Goal: Transaction & Acquisition: Purchase product/service

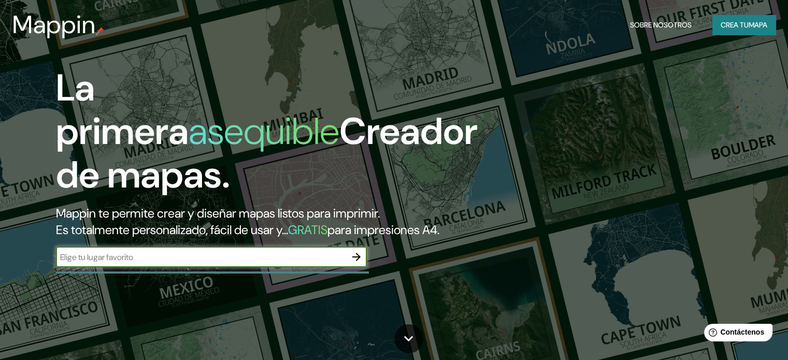
click at [275, 263] on input "text" at bounding box center [201, 257] width 290 height 12
type input "[GEOGRAPHIC_DATA][PERSON_NAME]"
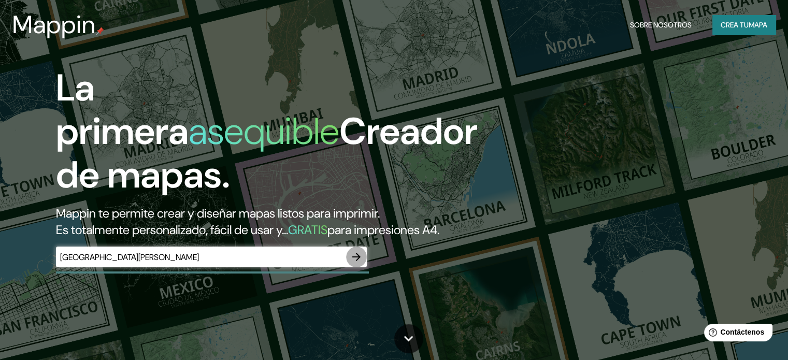
click at [352, 263] on icon "button" at bounding box center [356, 257] width 12 height 12
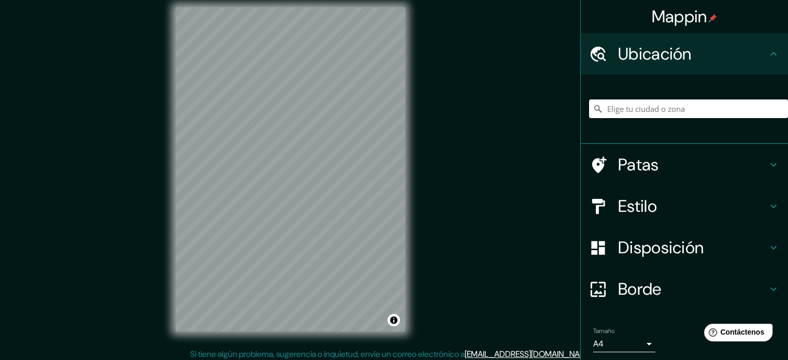
scroll to position [13, 0]
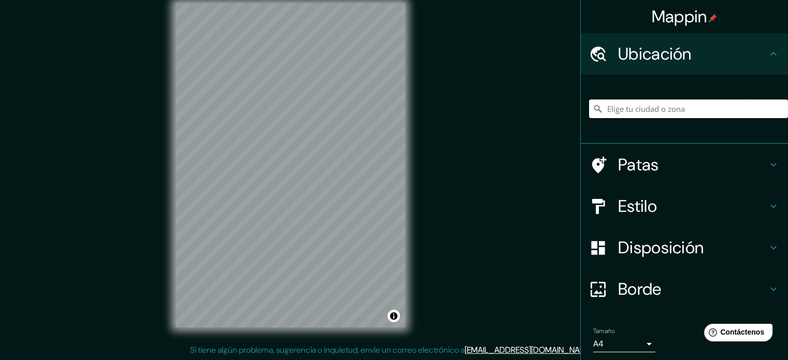
click at [638, 109] on input "Elige tu ciudad o zona" at bounding box center [688, 108] width 199 height 19
paste input "Complejo Educativo de Cheste"
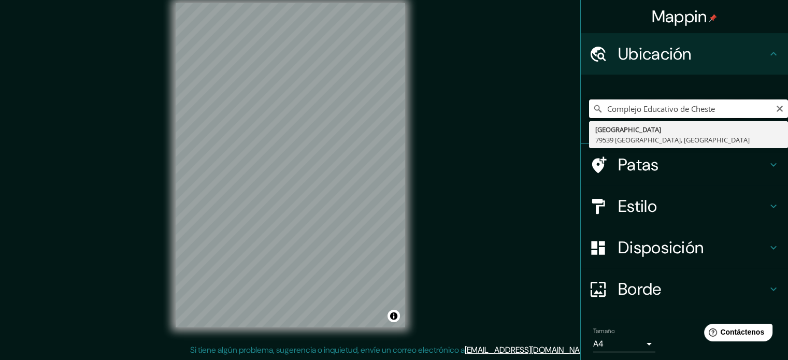
type input "[GEOGRAPHIC_DATA], 79539 [GEOGRAPHIC_DATA], [GEOGRAPHIC_DATA]"
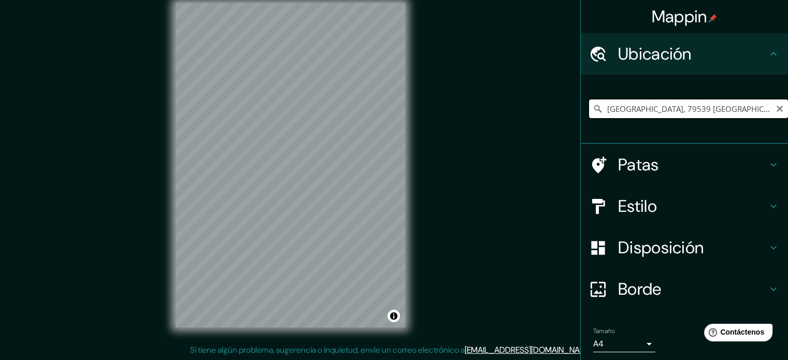
click at [685, 105] on input "[GEOGRAPHIC_DATA], 79539 [GEOGRAPHIC_DATA], [GEOGRAPHIC_DATA]" at bounding box center [688, 108] width 199 height 19
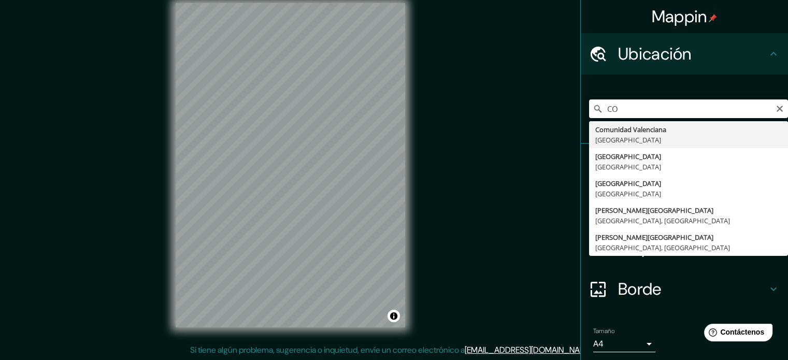
type input "C"
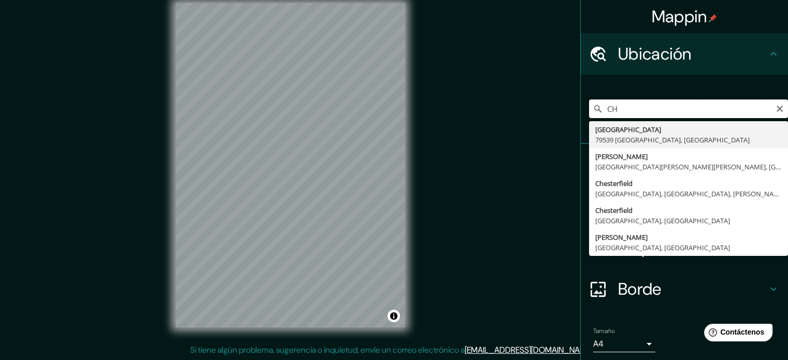
type input "C"
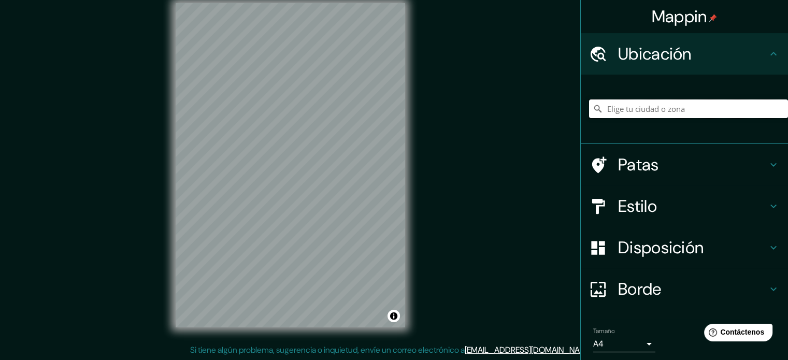
paste input "Ctra. CV-378, Km.0,300, 46380 [GEOGRAPHIC_DATA], [GEOGRAPHIC_DATA]"
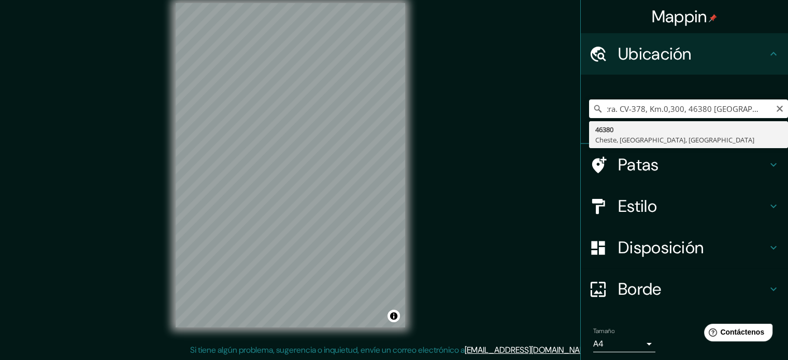
scroll to position [0, 0]
type input "46380, [GEOGRAPHIC_DATA], [GEOGRAPHIC_DATA], [GEOGRAPHIC_DATA]"
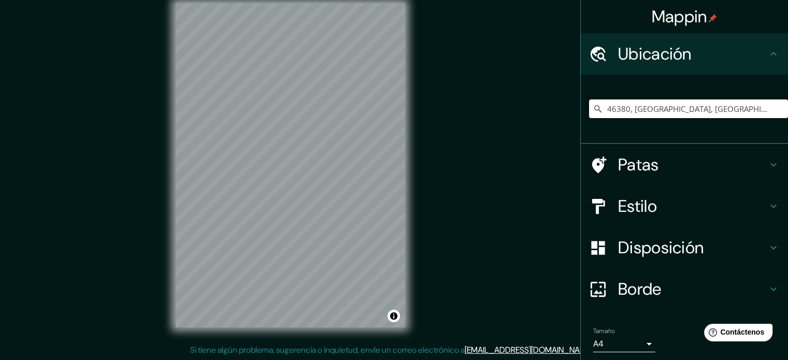
click at [655, 200] on h4 "Estilo" at bounding box center [692, 206] width 149 height 21
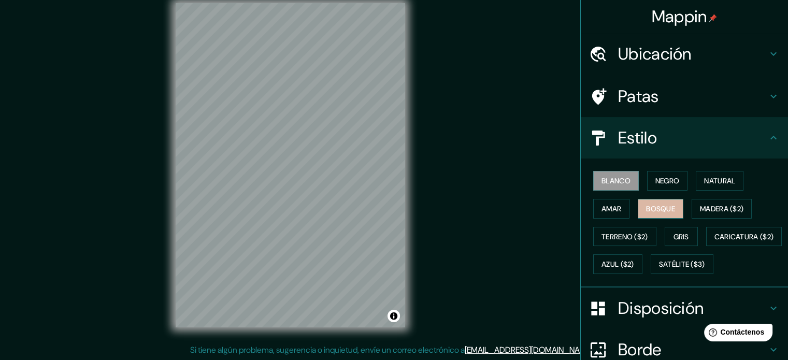
click at [661, 204] on font "Bosque" at bounding box center [660, 208] width 29 height 9
click at [608, 208] on font "Amar" at bounding box center [611, 208] width 20 height 9
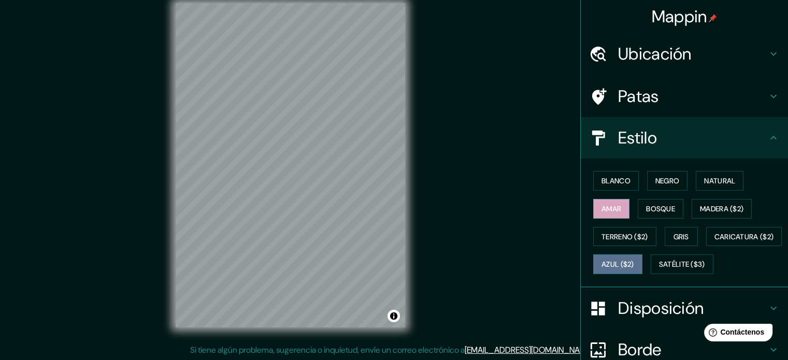
click at [634, 257] on font "Azul ($2)" at bounding box center [617, 263] width 33 height 13
click at [696, 179] on button "Natural" at bounding box center [719, 181] width 48 height 20
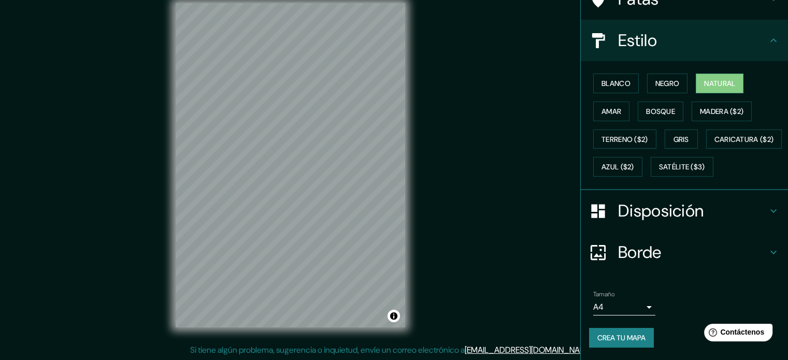
scroll to position [122, 0]
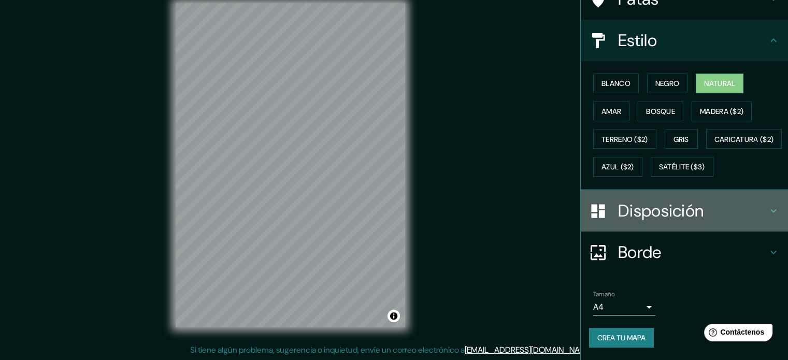
click at [688, 211] on font "Disposición" at bounding box center [660, 211] width 85 height 22
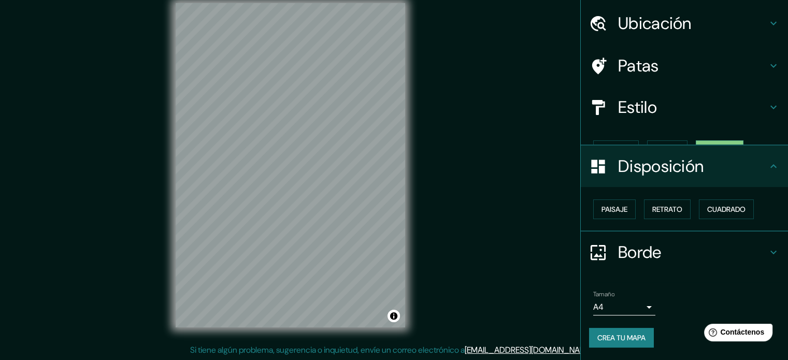
scroll to position [12, 0]
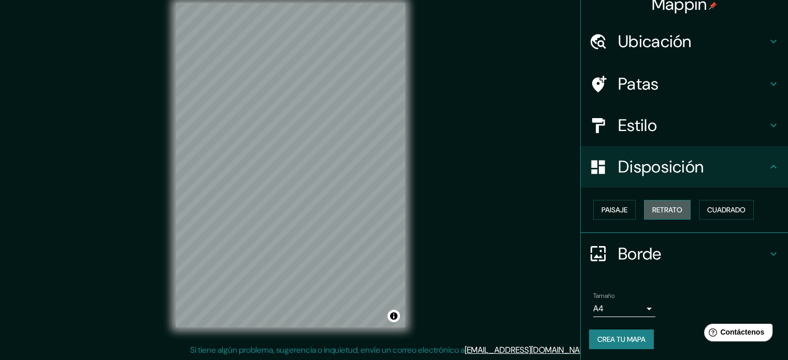
click at [652, 207] on font "Retrato" at bounding box center [667, 209] width 30 height 9
click at [615, 214] on font "Paisaje" at bounding box center [614, 209] width 26 height 13
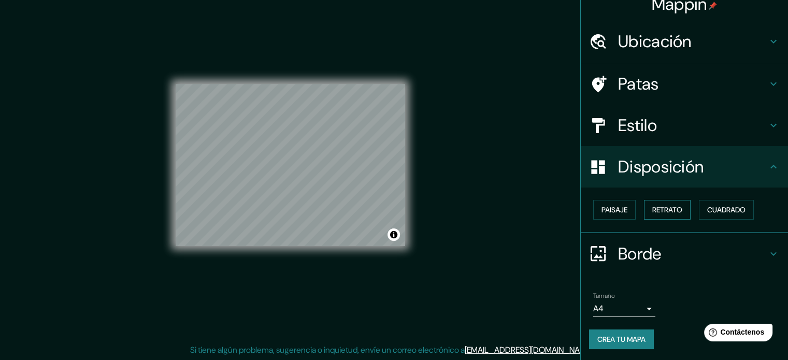
click at [663, 215] on font "Retrato" at bounding box center [667, 209] width 30 height 13
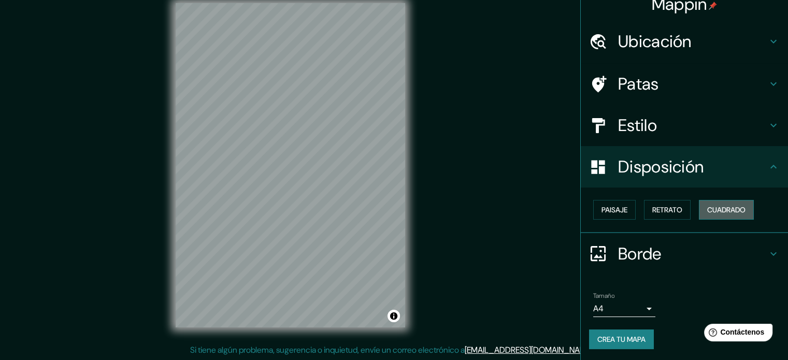
click at [711, 207] on font "Cuadrado" at bounding box center [726, 209] width 38 height 9
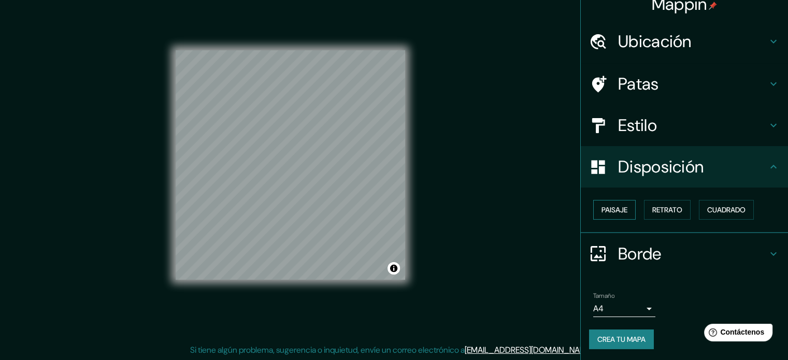
click at [618, 208] on font "Paisaje" at bounding box center [614, 209] width 26 height 9
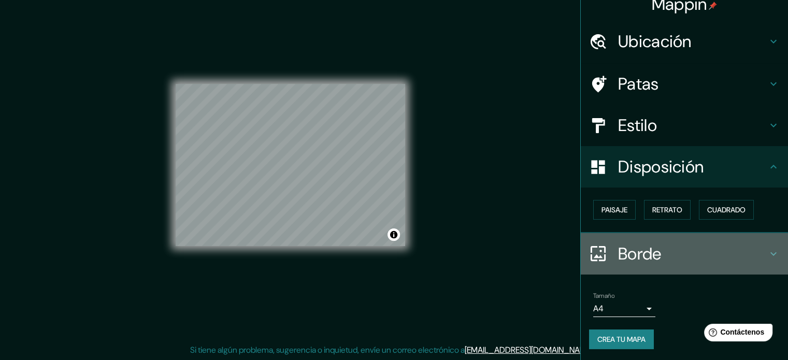
click at [647, 254] on font "Borde" at bounding box center [639, 254] width 43 height 22
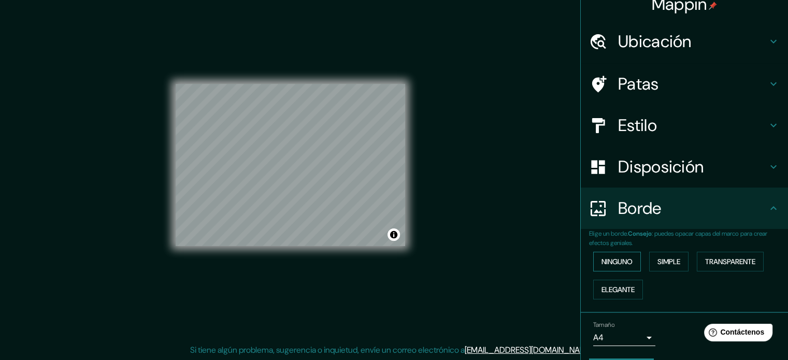
click at [620, 261] on font "Ninguno" at bounding box center [616, 261] width 31 height 9
click at [660, 259] on font "Simple" at bounding box center [668, 261] width 23 height 9
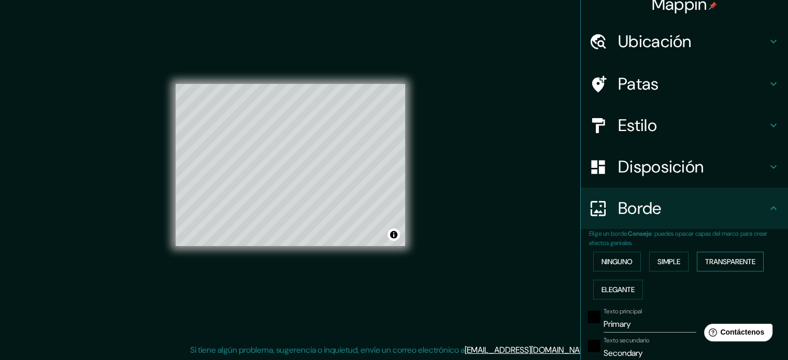
click at [725, 257] on font "Transparente" at bounding box center [730, 261] width 50 height 9
click at [608, 287] on font "Elegante" at bounding box center [617, 289] width 33 height 9
click at [593, 258] on button "Ninguno" at bounding box center [617, 262] width 48 height 20
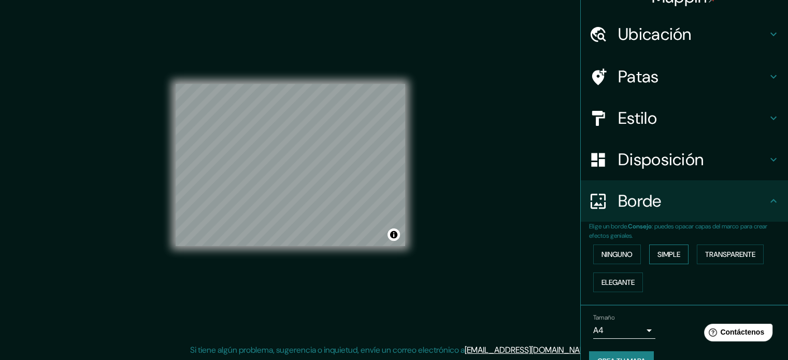
scroll to position [41, 0]
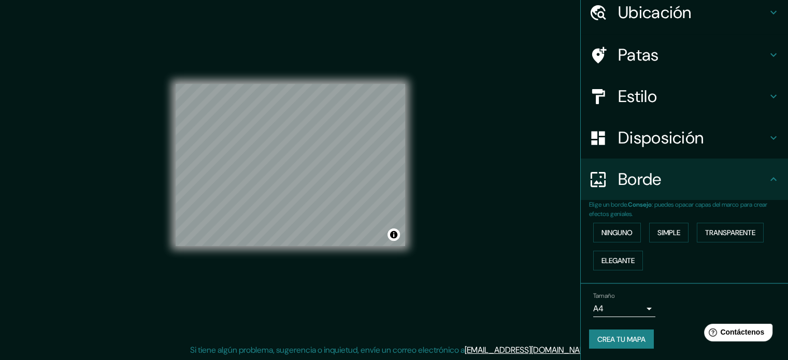
click at [645, 308] on div "Tamaño A4 single" at bounding box center [684, 304] width 191 height 33
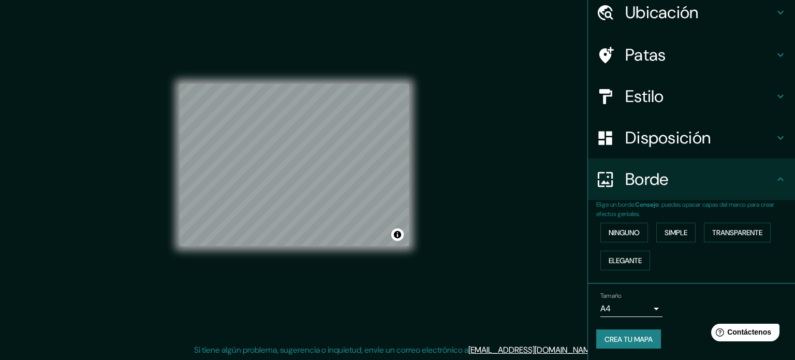
click at [645, 308] on body "Mappin Ubicación 46380, [GEOGRAPHIC_DATA], [GEOGRAPHIC_DATA], [GEOGRAPHIC_DATA]…" at bounding box center [397, 167] width 795 height 360
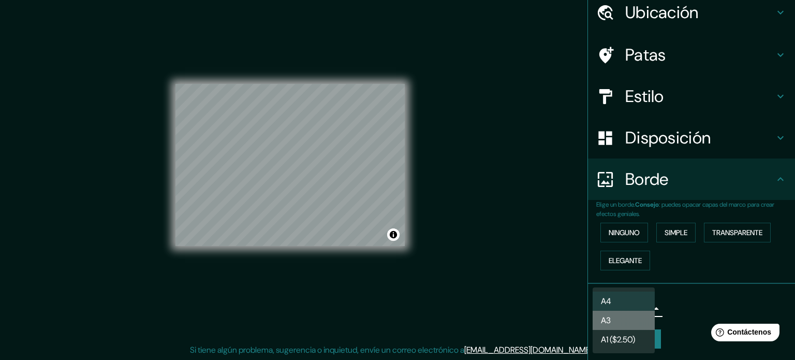
click at [645, 314] on li "A3" at bounding box center [624, 320] width 62 height 19
type input "a4"
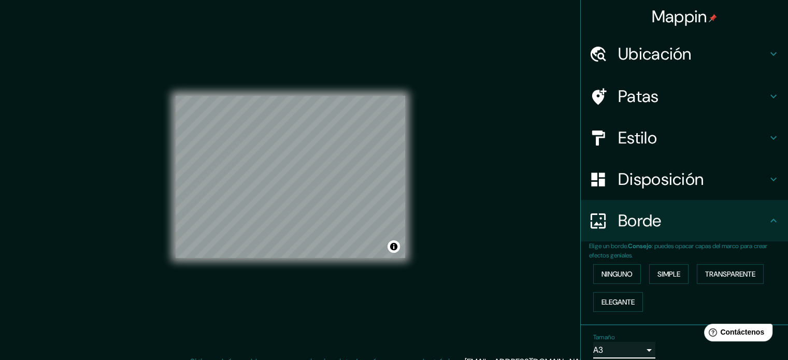
scroll to position [0, 0]
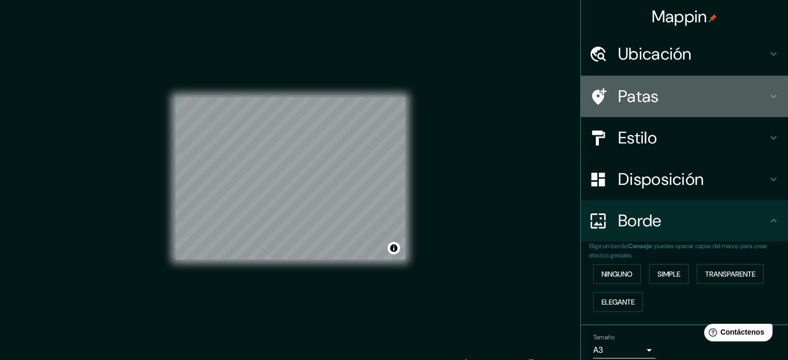
click at [675, 95] on h4 "Patas" at bounding box center [692, 96] width 149 height 21
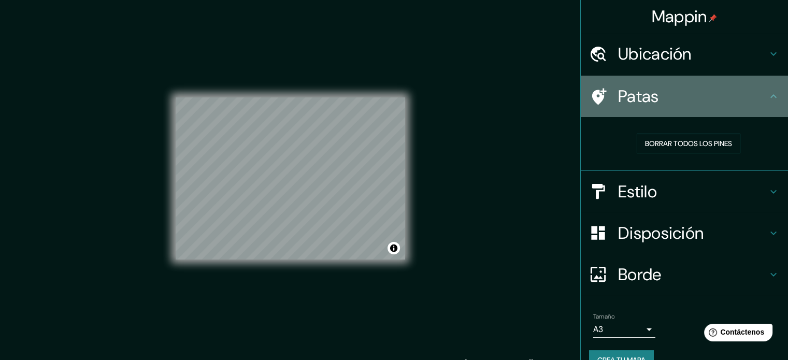
click at [598, 98] on icon at bounding box center [598, 97] width 18 height 18
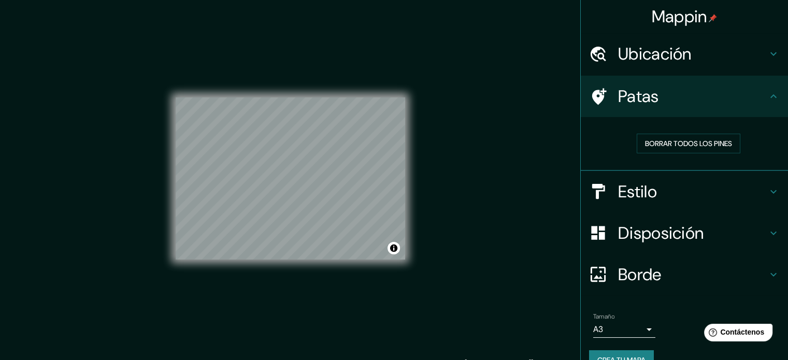
click at [655, 188] on h4 "Estilo" at bounding box center [692, 191] width 149 height 21
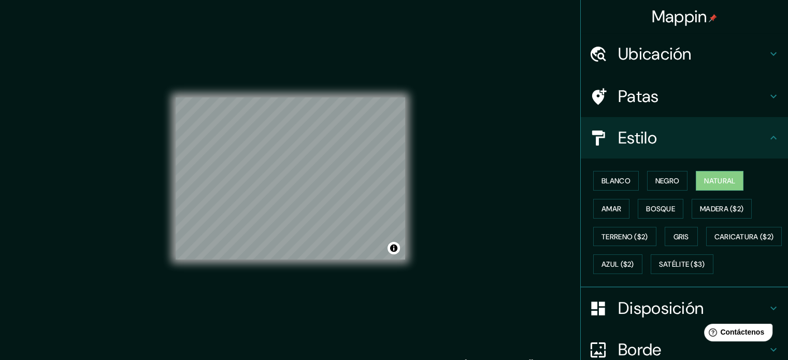
click at [671, 144] on h4 "Estilo" at bounding box center [692, 137] width 149 height 21
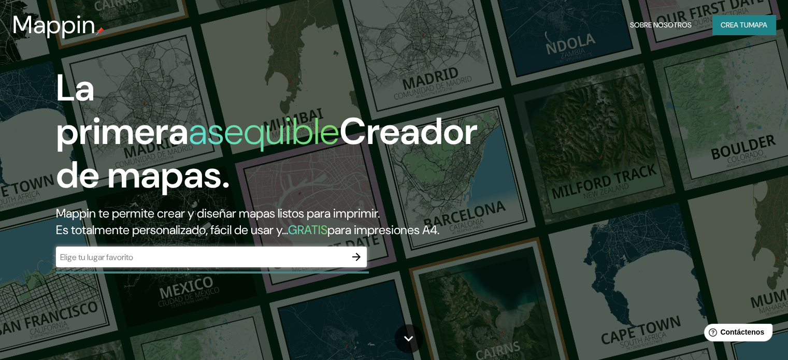
click at [197, 269] on div "​" at bounding box center [211, 257] width 311 height 23
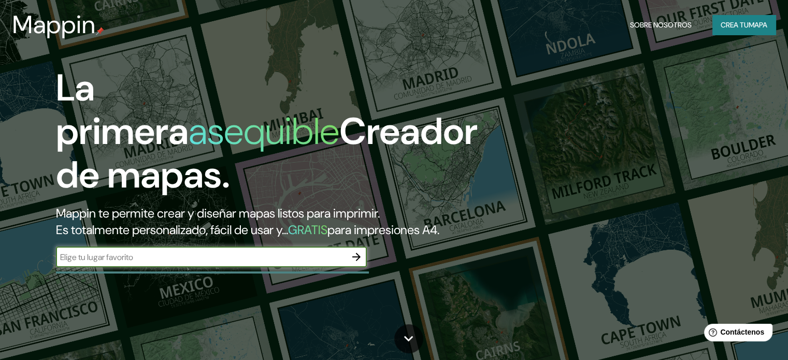
click at [207, 263] on input "text" at bounding box center [201, 257] width 290 height 12
type input "complejo eductivo de chester"
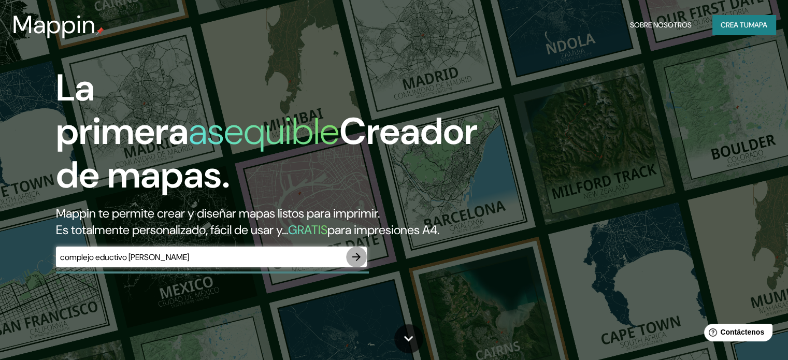
click at [356, 263] on icon "button" at bounding box center [356, 257] width 12 height 12
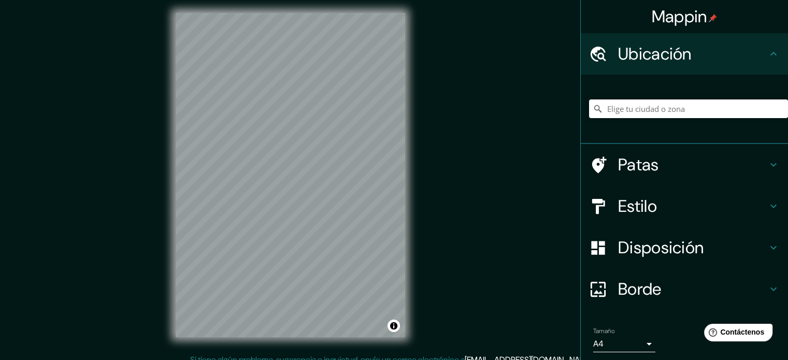
scroll to position [6, 0]
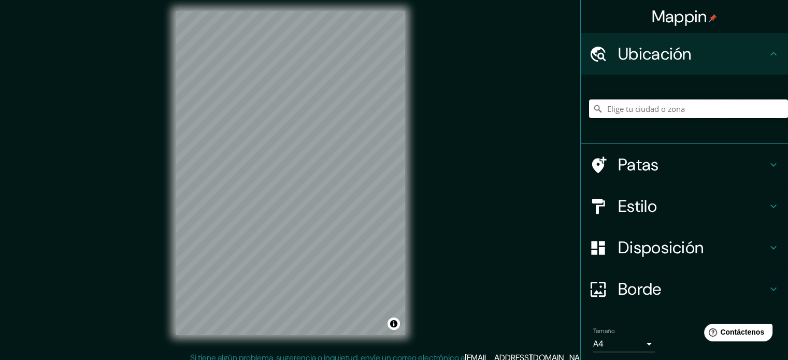
click at [604, 101] on input "Elige tu ciudad o zona" at bounding box center [688, 108] width 199 height 19
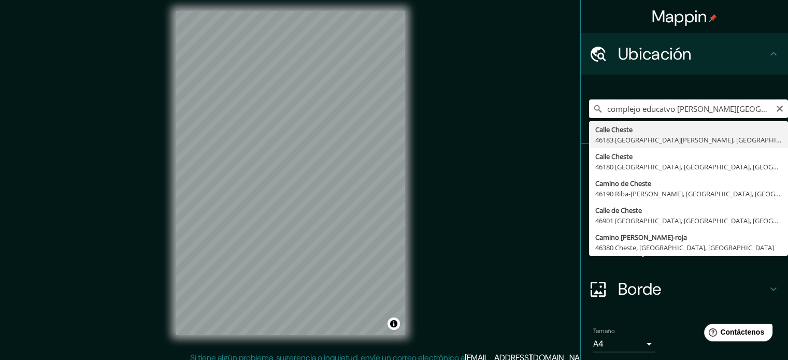
type input "complejo educatvo de chester, valencia"
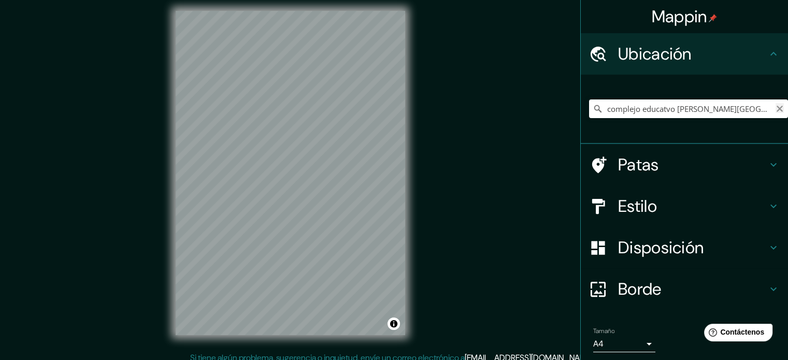
click at [775, 106] on icon "Claro" at bounding box center [779, 109] width 8 height 8
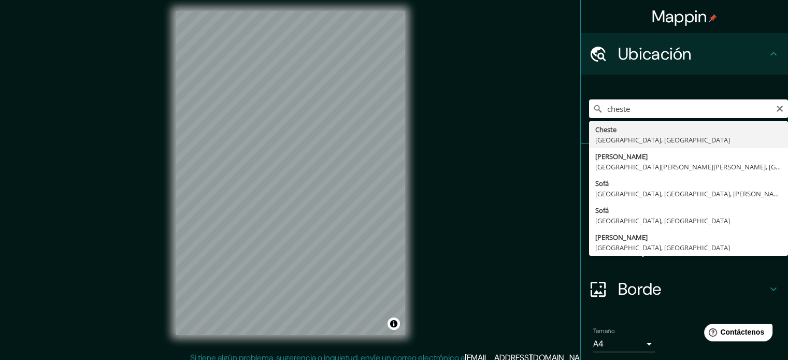
type input "Cheste, [GEOGRAPHIC_DATA], [GEOGRAPHIC_DATA]"
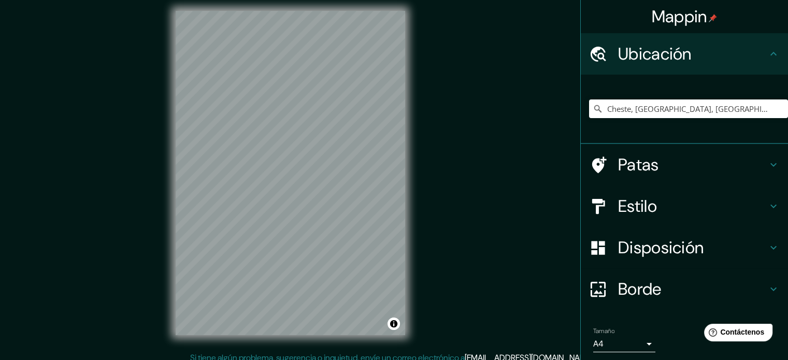
click at [754, 177] on div "Patas" at bounding box center [683, 164] width 207 height 41
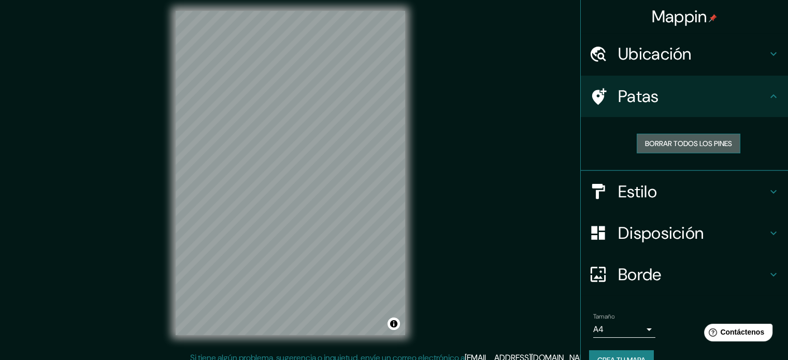
click at [721, 146] on font "Borrar todos los pines" at bounding box center [688, 143] width 87 height 9
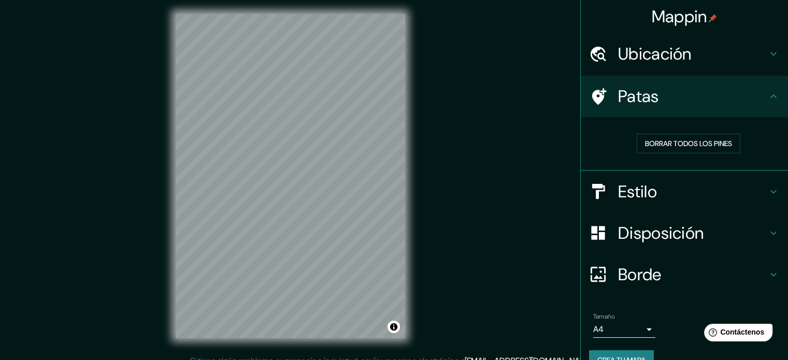
scroll to position [0, 0]
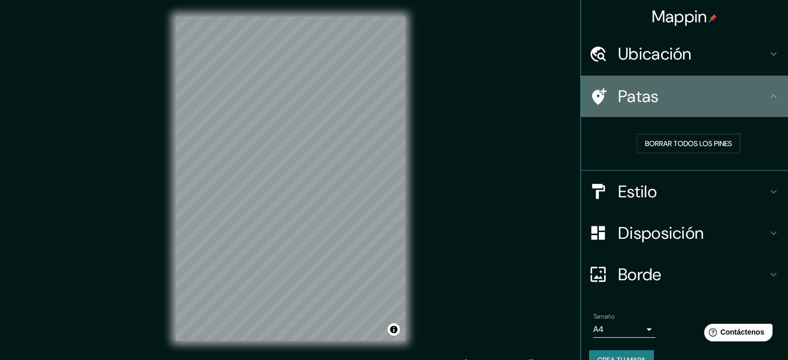
click at [751, 105] on h4 "Patas" at bounding box center [692, 96] width 149 height 21
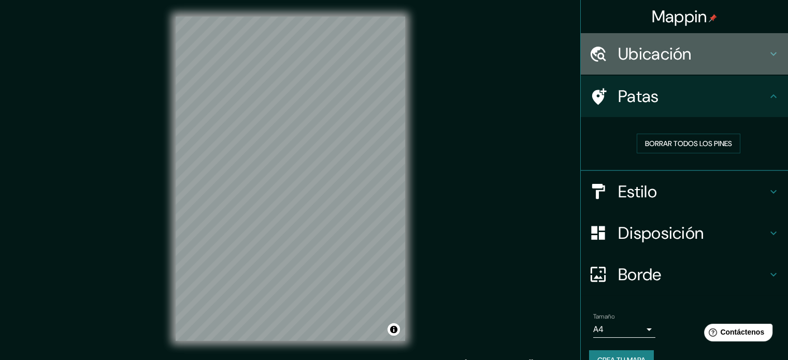
click at [705, 61] on h4 "Ubicación" at bounding box center [692, 53] width 149 height 21
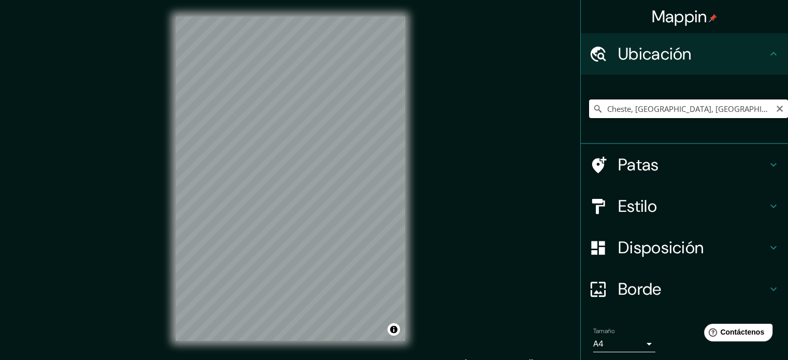
click at [687, 108] on input "Cheste, [GEOGRAPHIC_DATA], [GEOGRAPHIC_DATA]" at bounding box center [688, 108] width 199 height 19
click at [735, 105] on input "Cheste, [GEOGRAPHIC_DATA], [GEOGRAPHIC_DATA]" at bounding box center [688, 108] width 199 height 19
click at [736, 105] on input "Cheste, [GEOGRAPHIC_DATA], [GEOGRAPHIC_DATA]" at bounding box center [688, 108] width 199 height 19
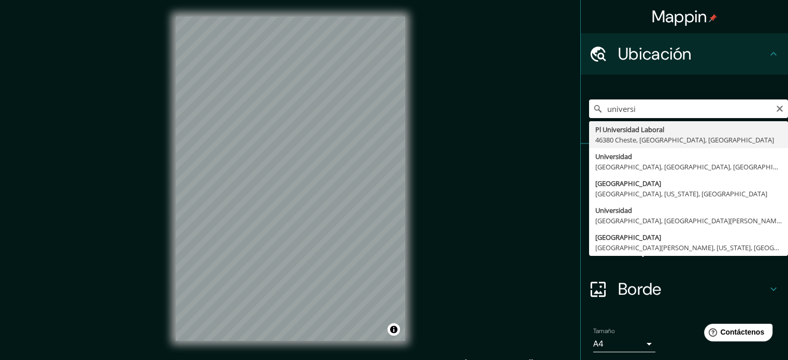
type input "Pl Universidad Laboral, 46380 Cheste, provincia de Valencia, España"
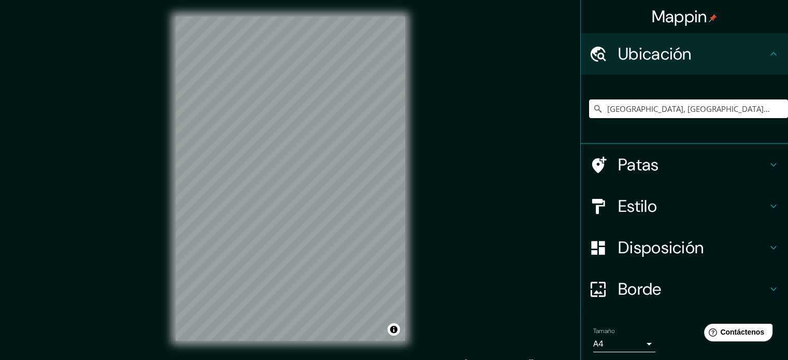
click at [644, 164] on font "Patas" at bounding box center [638, 165] width 41 height 22
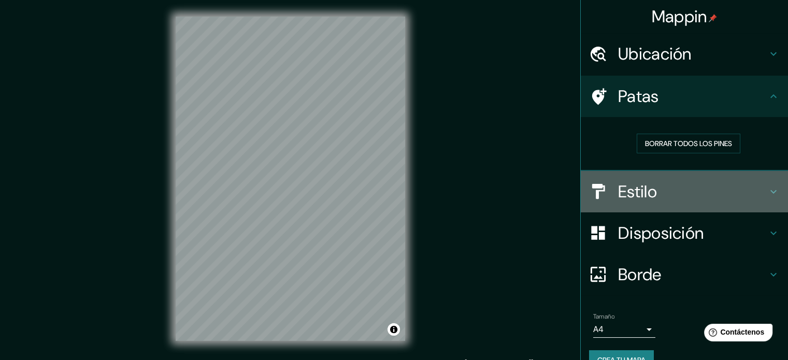
click at [649, 194] on h4 "Estilo" at bounding box center [692, 191] width 149 height 21
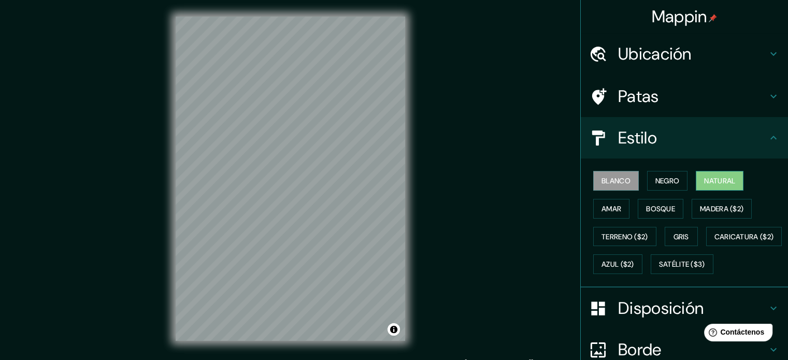
click at [704, 184] on font "Natural" at bounding box center [719, 180] width 31 height 9
click at [649, 209] on font "Bosque" at bounding box center [660, 208] width 29 height 9
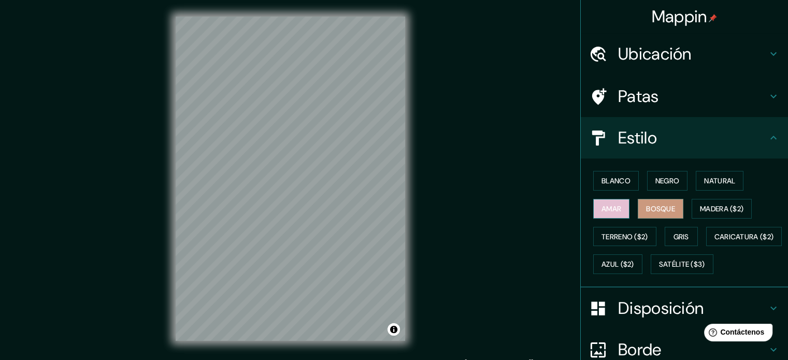
click at [593, 204] on button "Amar" at bounding box center [611, 209] width 36 height 20
click at [637, 181] on div "Blanco Negro Natural Amar Bosque Madera ($2) Terreno ($2) Gris Caricatura ($2) …" at bounding box center [688, 222] width 199 height 111
click at [655, 181] on font "Negro" at bounding box center [667, 180] width 24 height 9
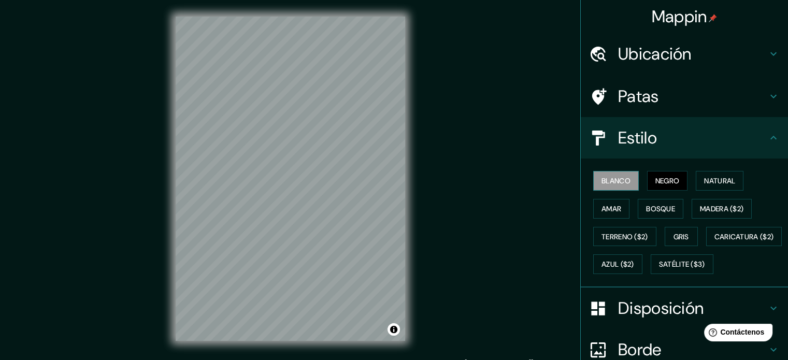
click at [617, 186] on font "Blanco" at bounding box center [615, 180] width 29 height 13
click at [706, 180] on font "Natural" at bounding box center [719, 180] width 31 height 9
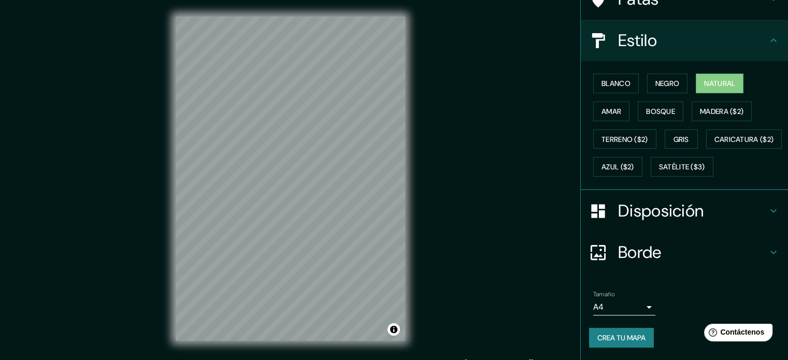
click at [654, 209] on font "Disposición" at bounding box center [660, 211] width 85 height 22
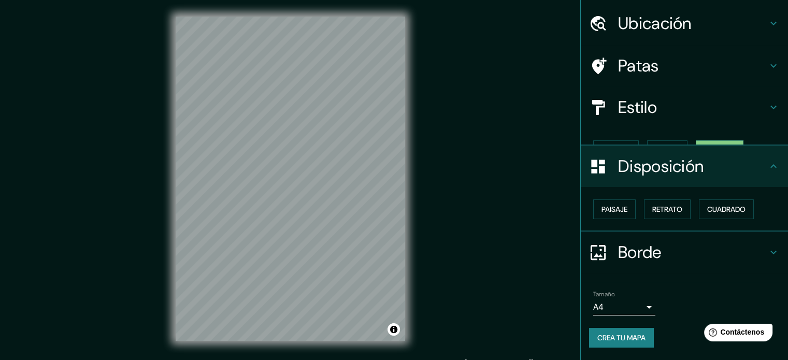
scroll to position [12, 0]
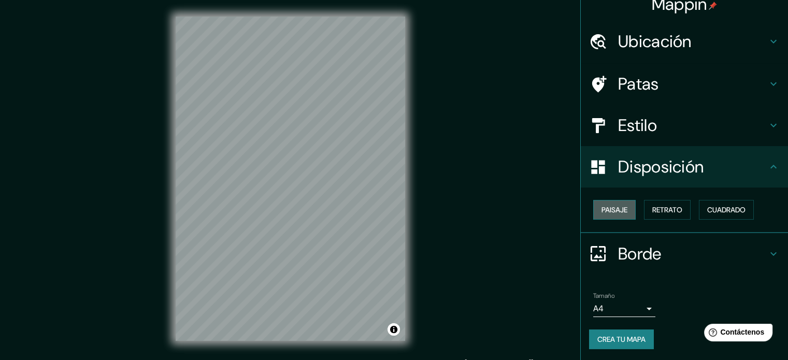
click at [623, 204] on button "Paisaje" at bounding box center [614, 210] width 42 height 20
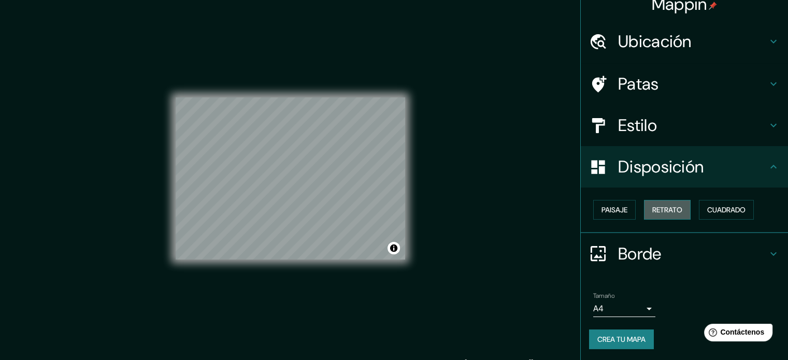
click at [680, 212] on button "Retrato" at bounding box center [667, 210] width 47 height 20
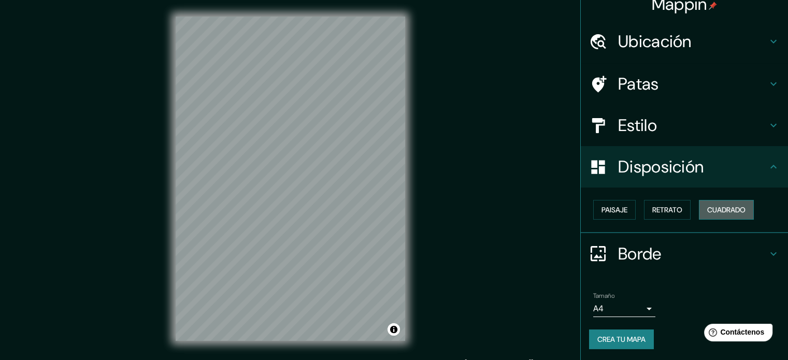
click at [710, 210] on font "Cuadrado" at bounding box center [726, 209] width 38 height 9
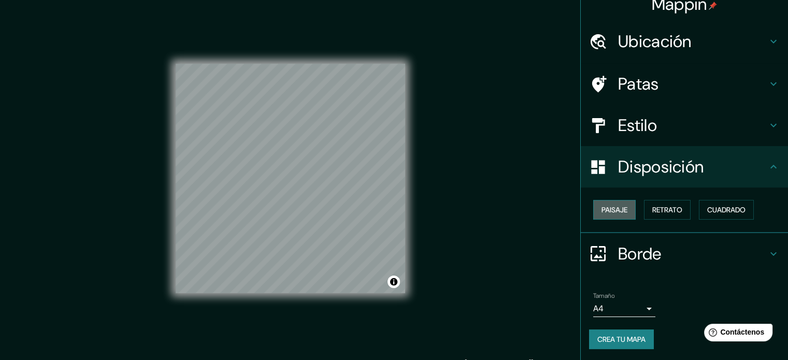
click at [621, 211] on button "Paisaje" at bounding box center [614, 210] width 42 height 20
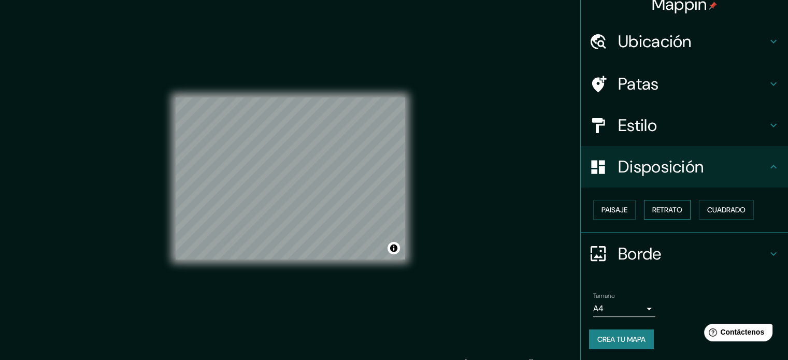
click at [657, 219] on button "Retrato" at bounding box center [667, 210] width 47 height 20
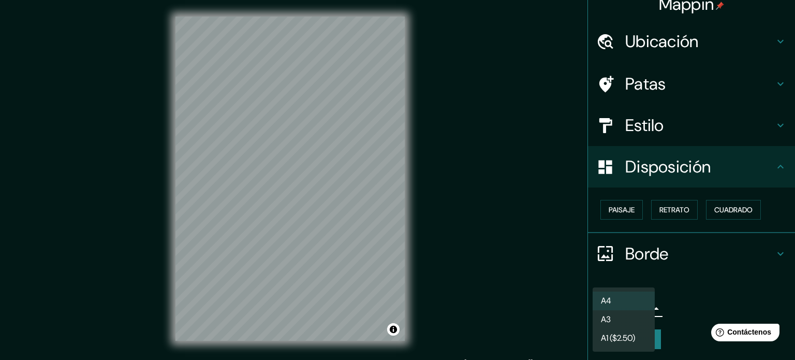
click at [636, 302] on body "Mappin Ubicación Pl Universidad Laboral, 46380 Cheste, provincia de Valencia, E…" at bounding box center [397, 180] width 795 height 360
click at [628, 318] on li "A3" at bounding box center [624, 320] width 62 height 19
type input "a4"
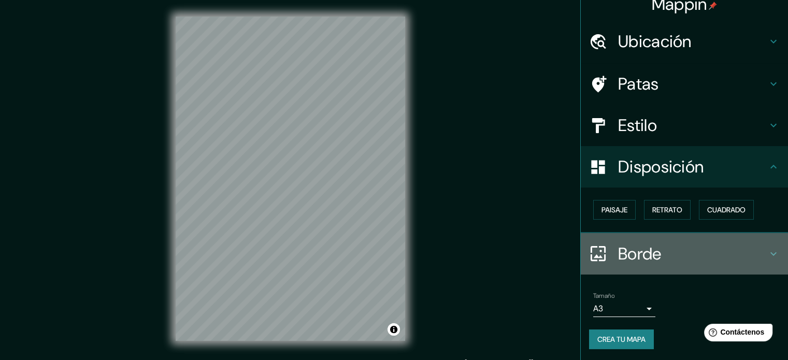
click at [648, 254] on font "Borde" at bounding box center [639, 254] width 43 height 22
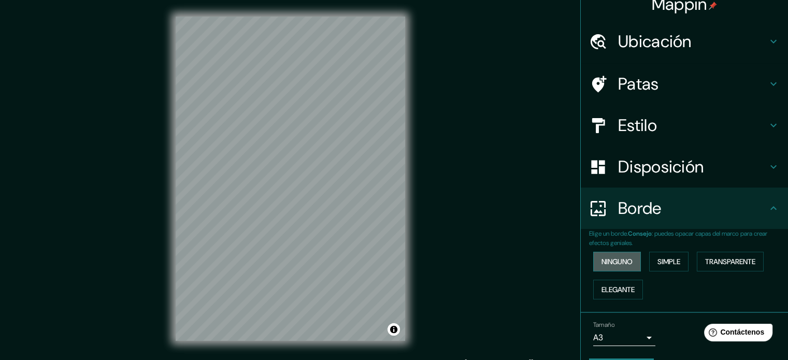
click at [619, 263] on font "Ninguno" at bounding box center [616, 261] width 31 height 9
click at [729, 268] on button "Transparente" at bounding box center [729, 262] width 67 height 20
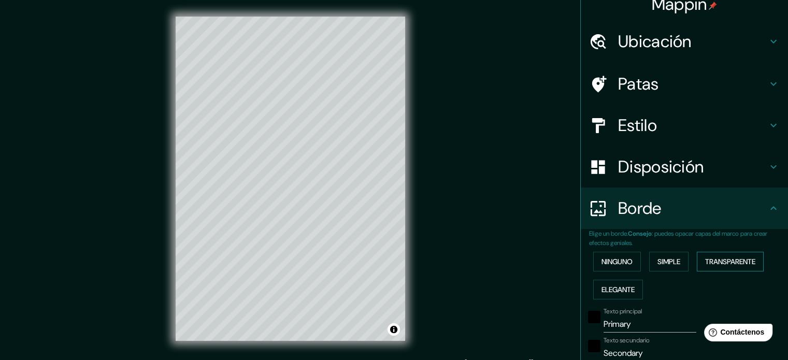
click at [729, 268] on button "Transparente" at bounding box center [729, 262] width 67 height 20
type input "213"
type input "35"
click at [629, 257] on button "Ninguno" at bounding box center [617, 262] width 48 height 20
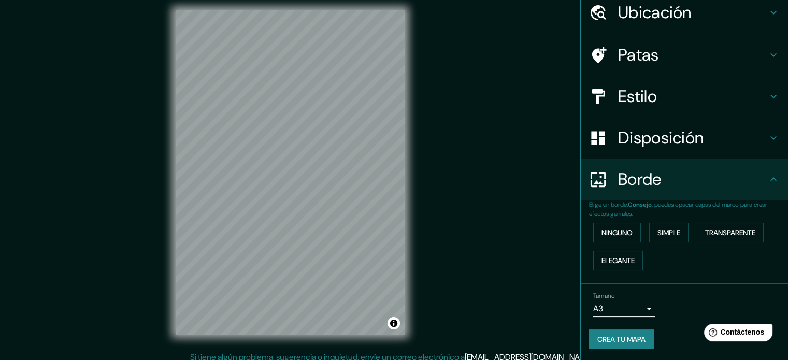
scroll to position [13, 0]
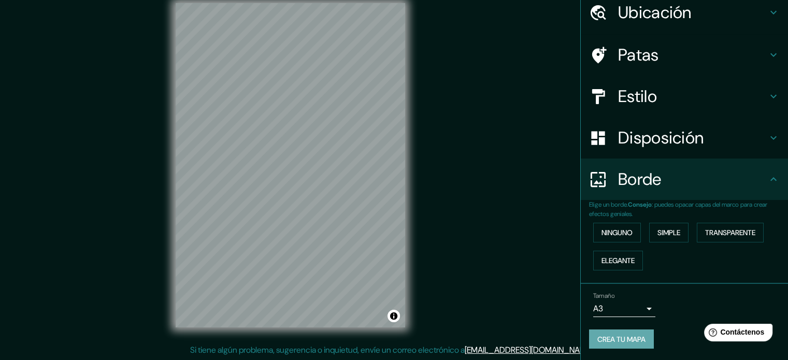
click at [626, 340] on font "Crea tu mapa" at bounding box center [621, 339] width 48 height 9
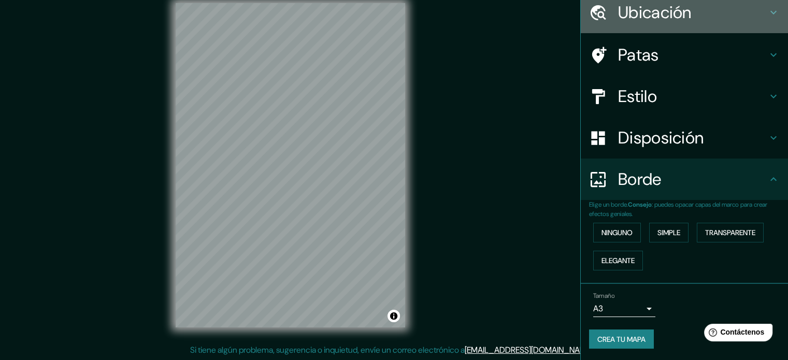
click at [770, 11] on icon at bounding box center [773, 12] width 12 height 12
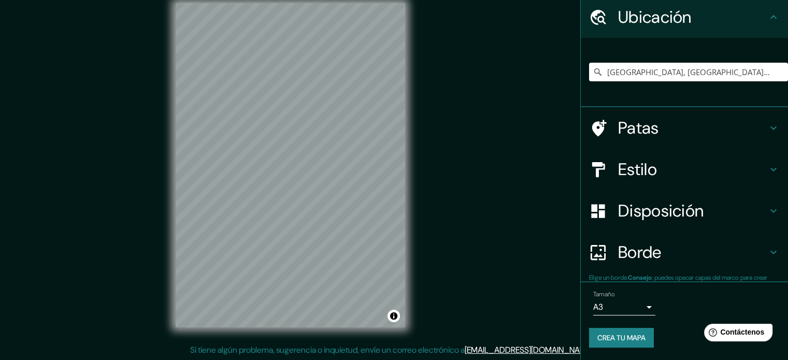
scroll to position [36, 0]
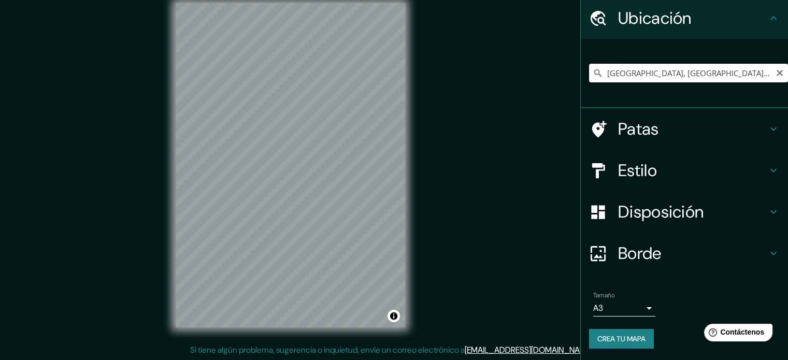
click at [731, 71] on input "Pl Universidad Laboral, 46380 Cheste, provincia de Valencia, España" at bounding box center [688, 73] width 199 height 19
click at [629, 343] on font "Crea tu mapa" at bounding box center [621, 338] width 48 height 13
click at [657, 207] on font "Disposición" at bounding box center [660, 212] width 85 height 22
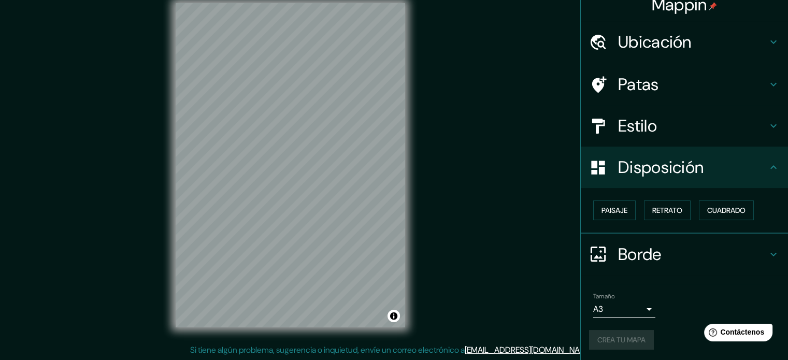
scroll to position [12, 0]
click at [644, 173] on font "Disposición" at bounding box center [660, 167] width 85 height 22
